Goal: Answer question/provide support: Share knowledge or assist other users

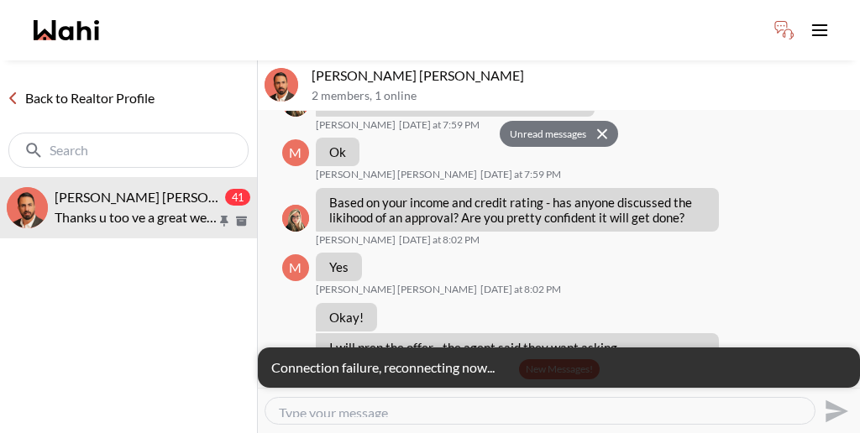
scroll to position [5151, 0]
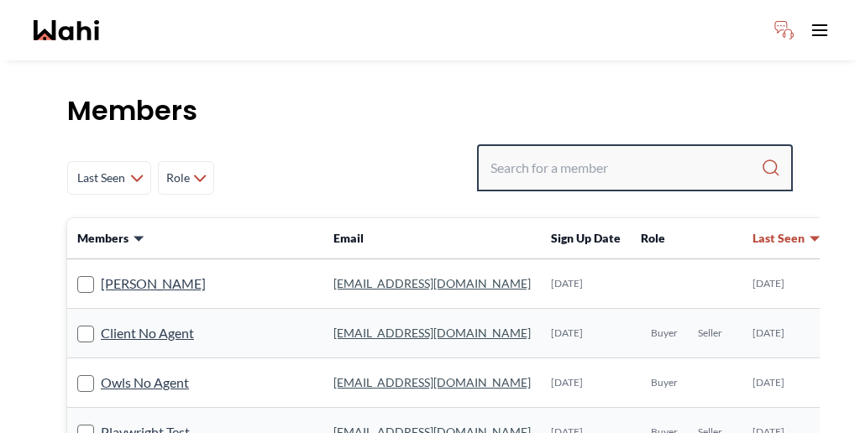
click at [643, 153] on input "Search input" at bounding box center [626, 168] width 270 height 30
paste input "[PERSON_NAME][EMAIL_ADDRESS][DOMAIN_NAME]"
click at [676, 153] on input "[PERSON_NAME][EMAIL_ADDRESS][DOMAIN_NAME]" at bounding box center [625, 168] width 269 height 30
type input "[PERSON_NAME][EMAIL_ADDRESS][DOMAIN_NAME]"
click at [674, 153] on input "Search input" at bounding box center [626, 168] width 270 height 30
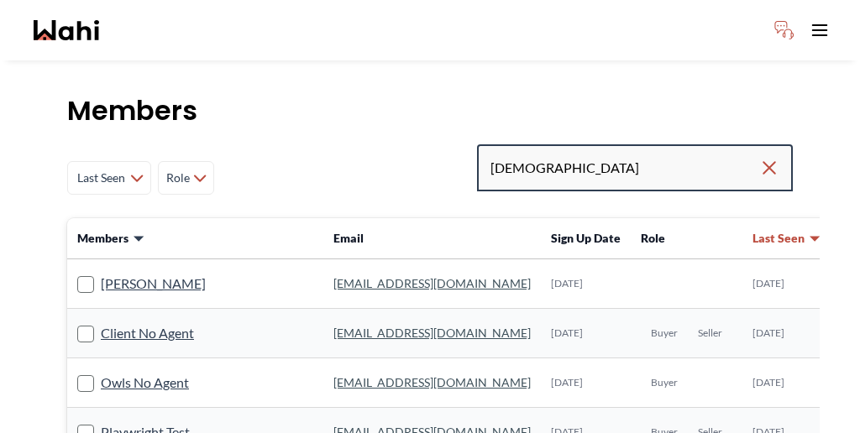
type input "fraza"
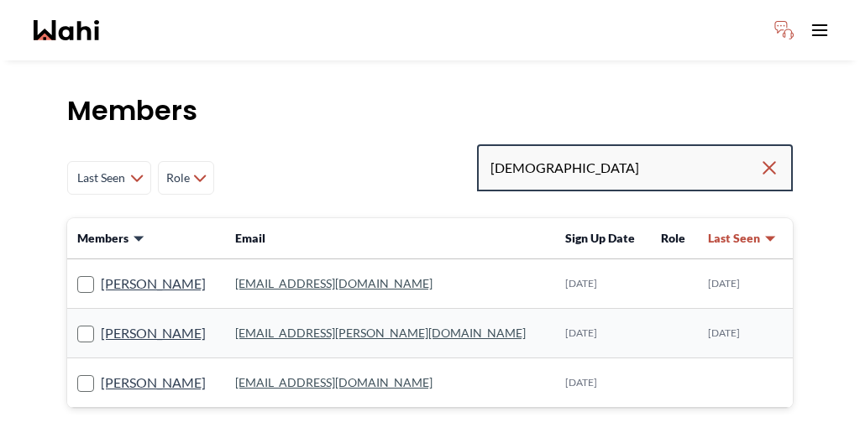
click at [617, 153] on input "fraza" at bounding box center [625, 168] width 269 height 30
type input "fraz"
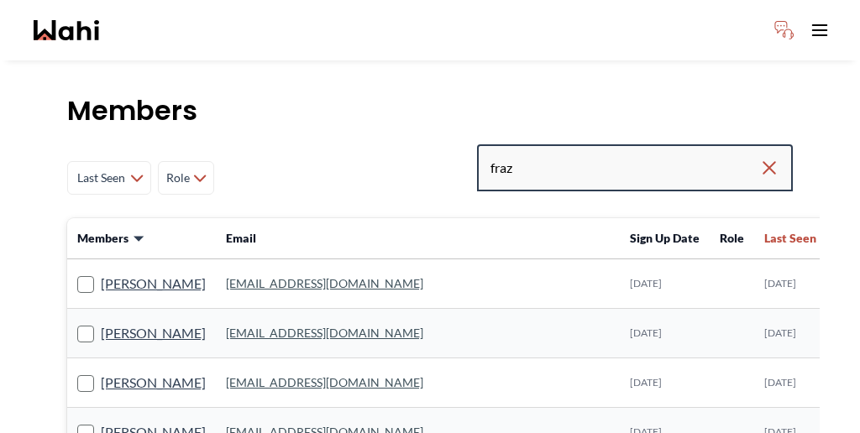
click at [625, 153] on input "fraz" at bounding box center [625, 168] width 269 height 30
click at [623, 153] on input "fraz" at bounding box center [625, 168] width 269 height 30
type input "fraz azam"
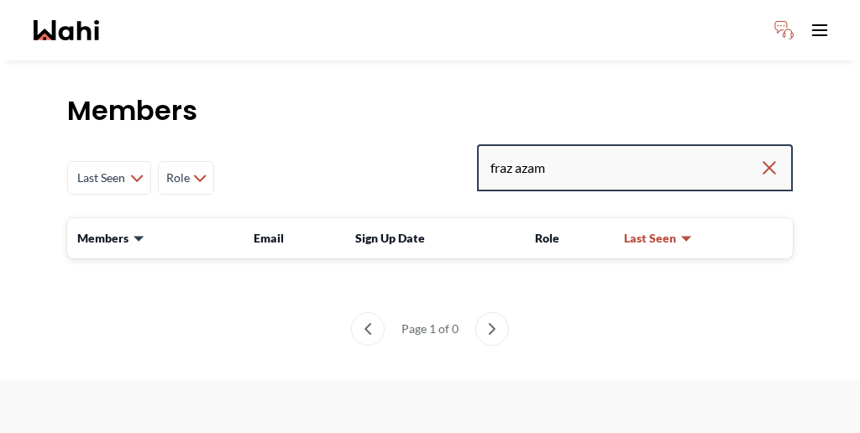
drag, startPoint x: 635, startPoint y: 120, endPoint x: 492, endPoint y: 119, distance: 142.8
click at [492, 144] on div "Last Seen Less day than 1 day ago 1 day ago - 3 days ago 3 days ago - 1 week ag…" at bounding box center [430, 177] width 726 height 67
type input "faraz azam"
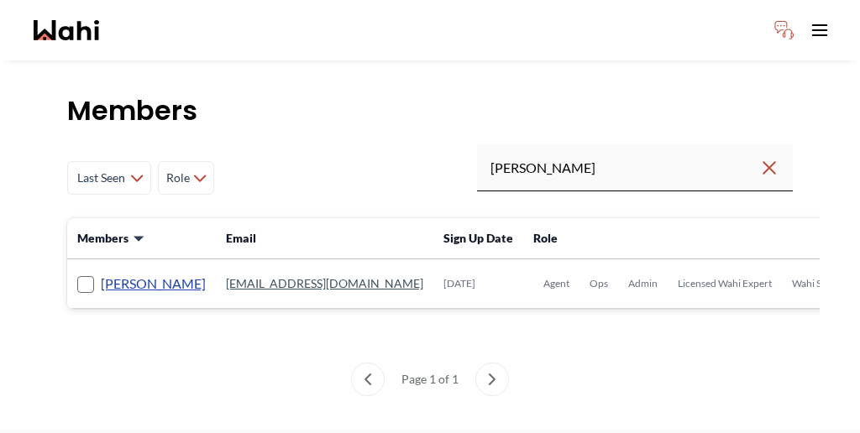
click at [101, 273] on link "Faraz Azam" at bounding box center [153, 284] width 105 height 22
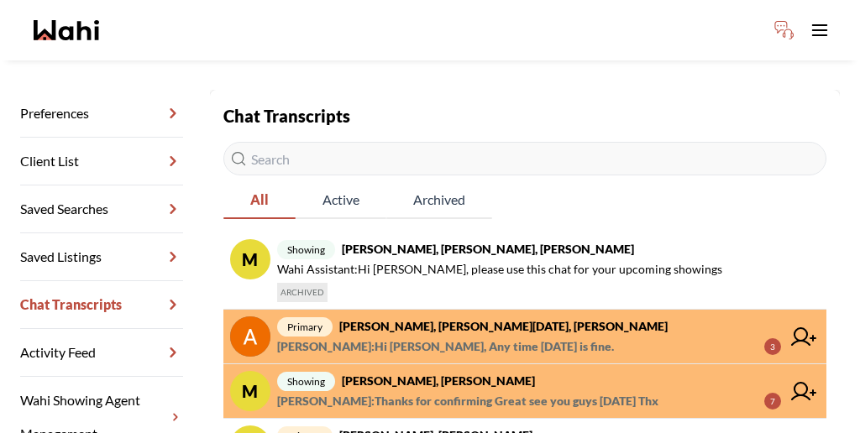
scroll to position [249, 0]
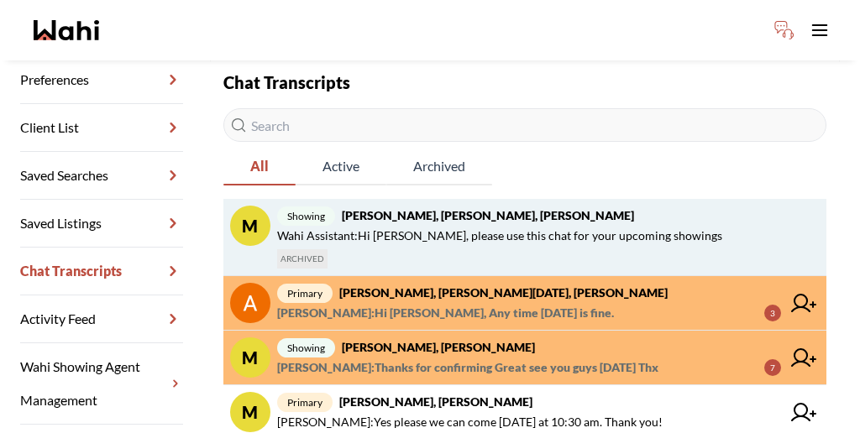
click at [437, 206] on span "showing Milton Henriquez, Shannel, Faraz" at bounding box center [545, 216] width 536 height 20
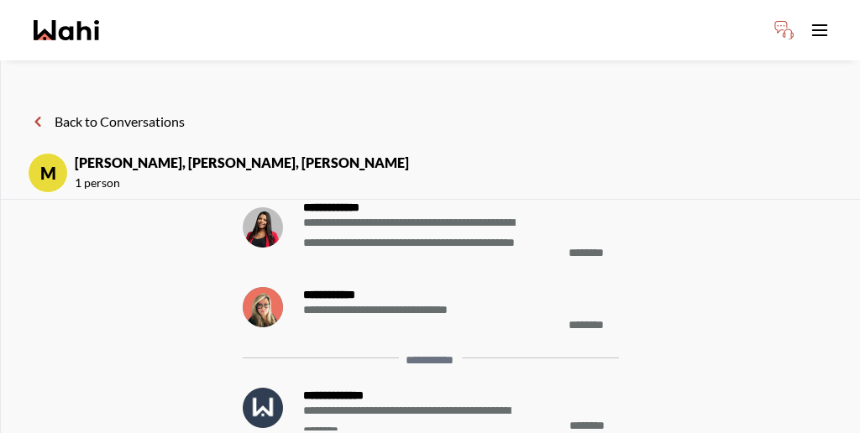
click at [91, 111] on button "Back to Conversations" at bounding box center [106, 122] width 157 height 22
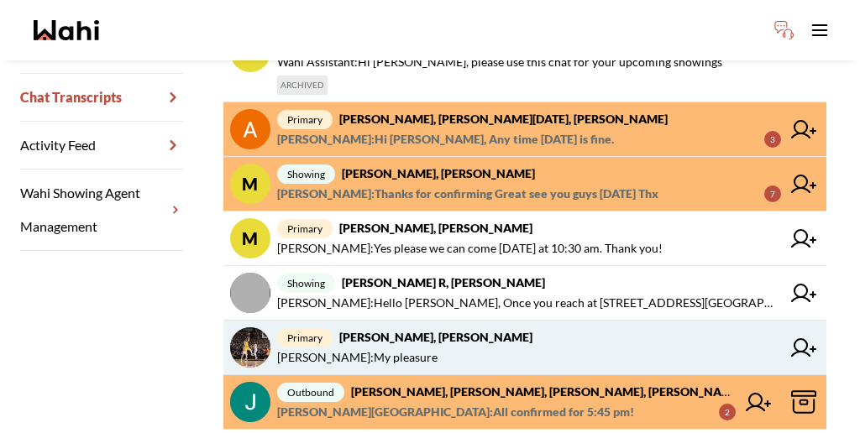
scroll to position [430, 0]
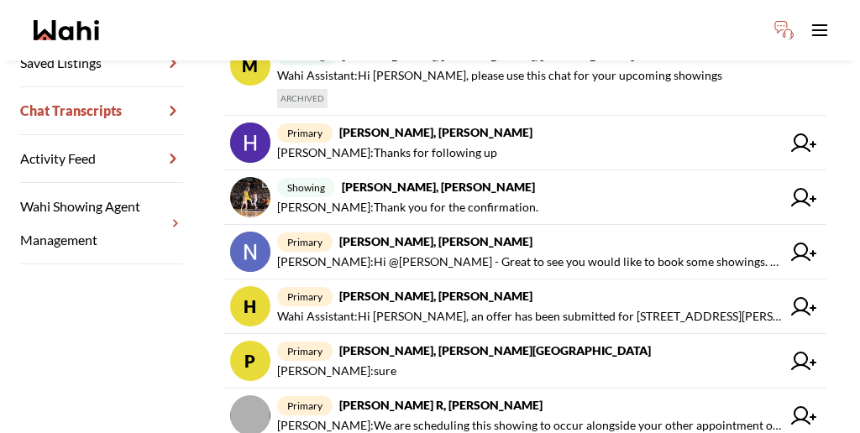
scroll to position [414, 0]
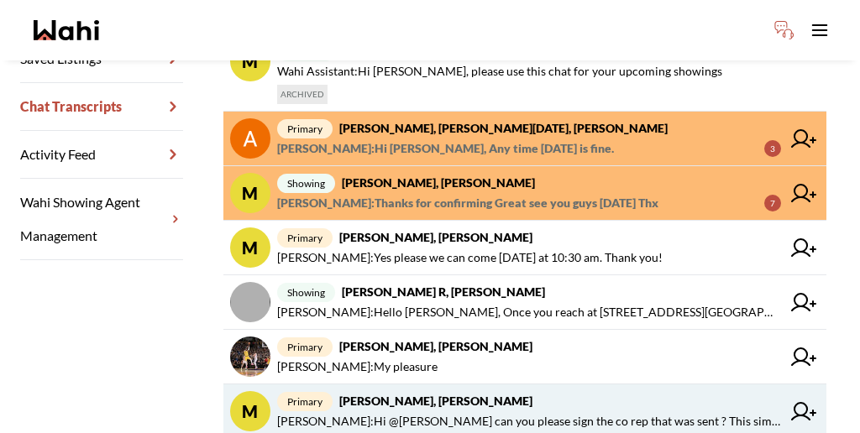
click at [463, 412] on span "Faraz Azam : Hi @Milton Henriquez can you please sign the co rep that was sent …" at bounding box center [529, 422] width 504 height 20
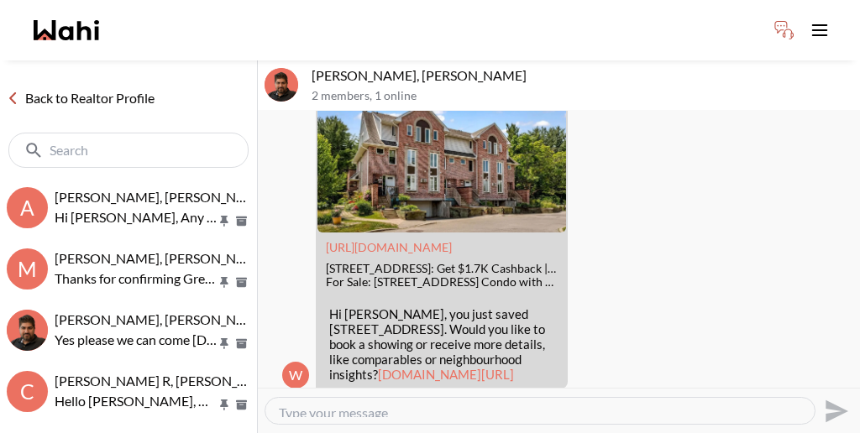
scroll to position [475, 0]
